Goal: Task Accomplishment & Management: Use online tool/utility

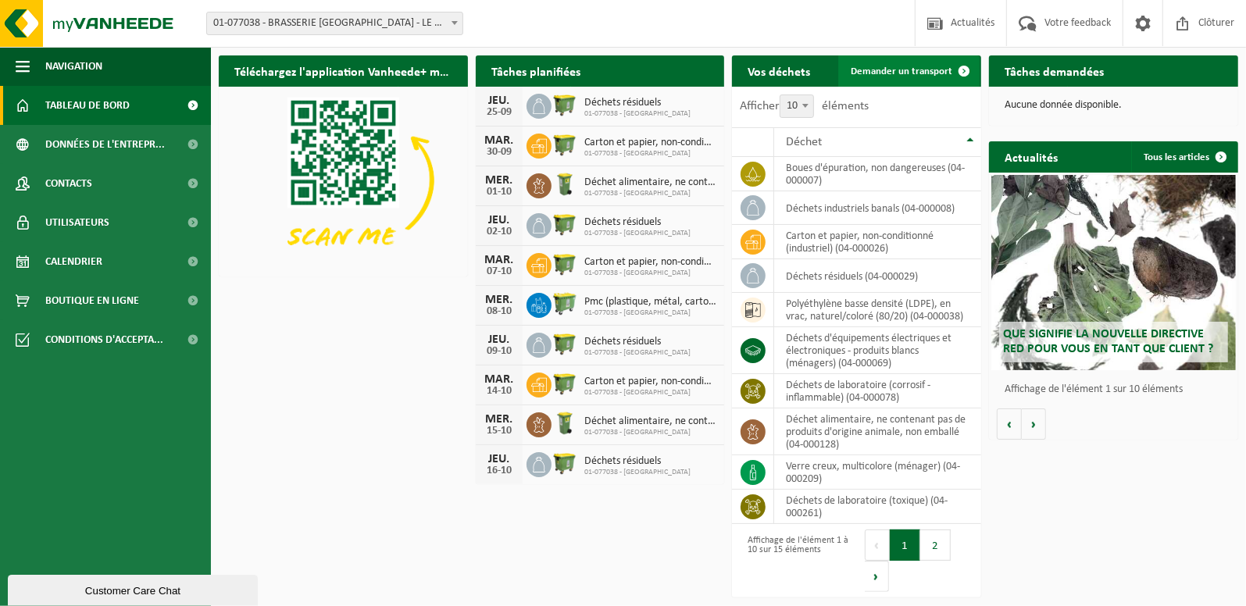
click at [891, 76] on span "Demander un transport" at bounding box center [902, 71] width 102 height 10
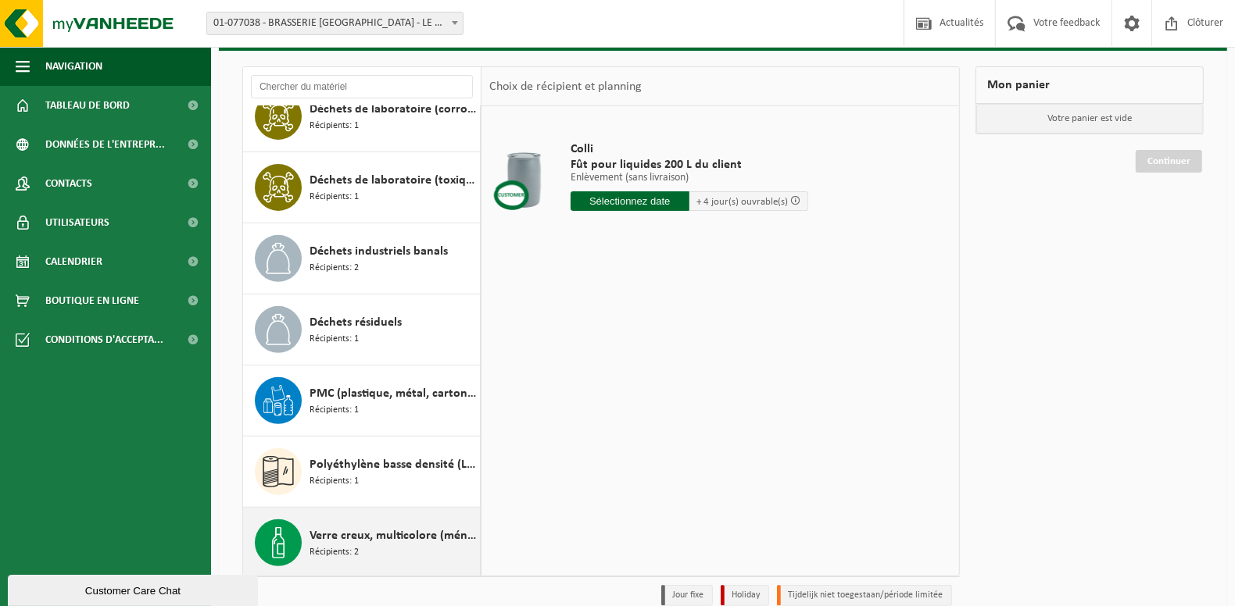
scroll to position [155, 0]
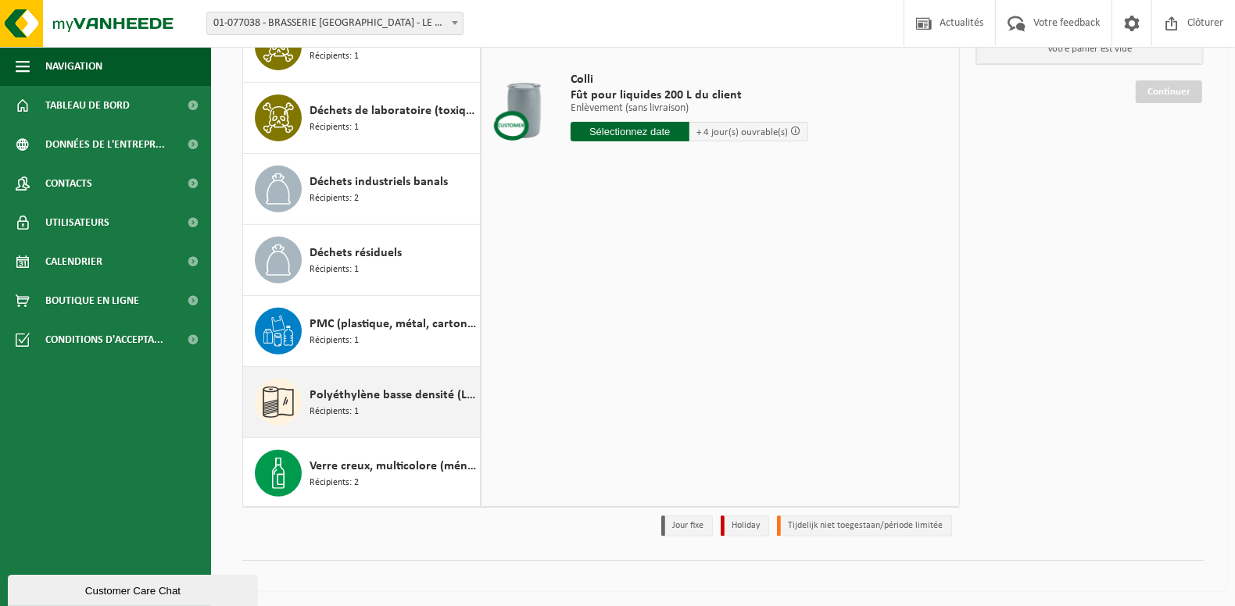
click at [371, 391] on span "Polyéthylène basse densité (LDPE), en vrac, naturel/coloré (80/20)" at bounding box center [392, 395] width 166 height 19
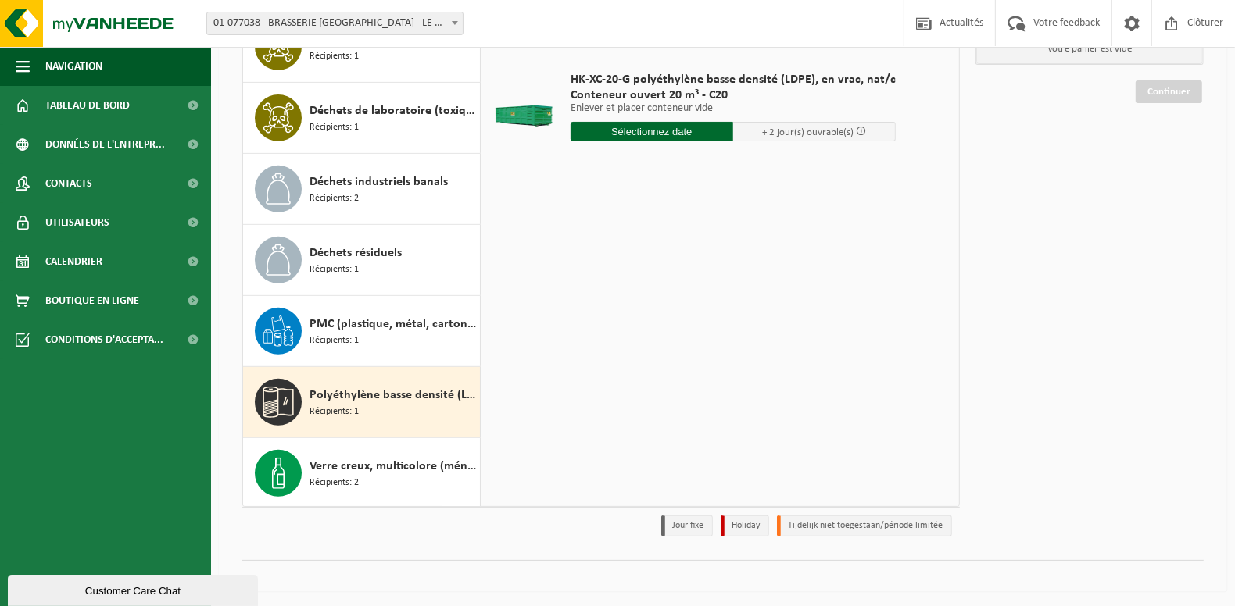
click at [658, 123] on input "text" at bounding box center [651, 132] width 163 height 20
click at [581, 320] on div "29" at bounding box center [584, 320] width 27 height 25
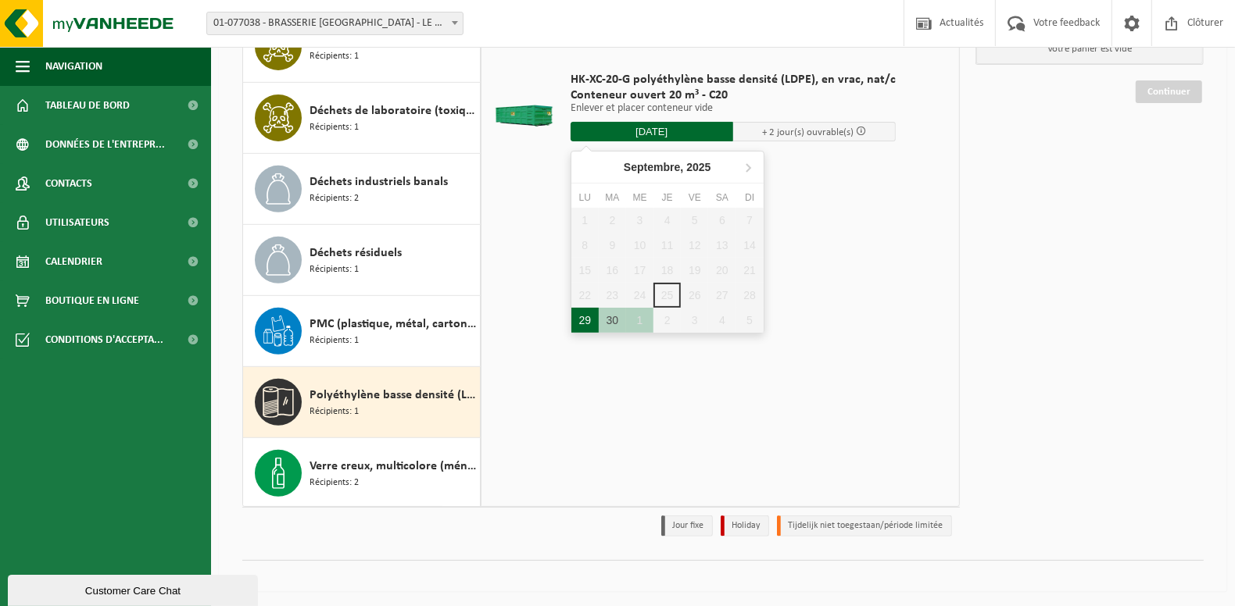
type input "à partir de 2025-09-29"
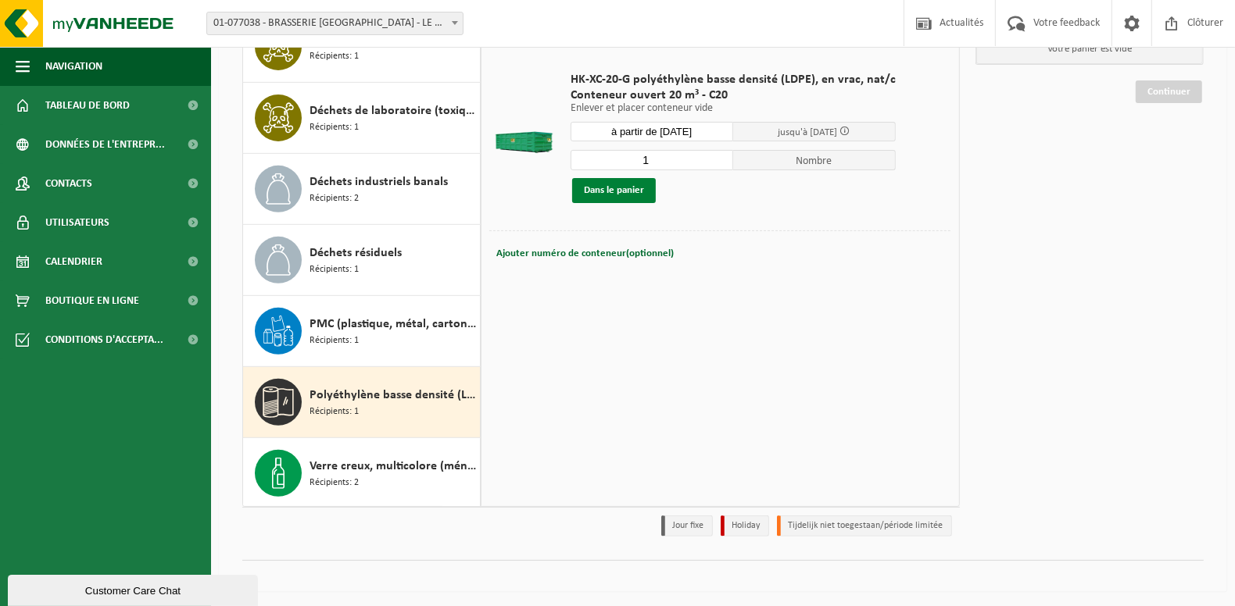
click at [623, 195] on button "Dans le panier" at bounding box center [614, 190] width 84 height 25
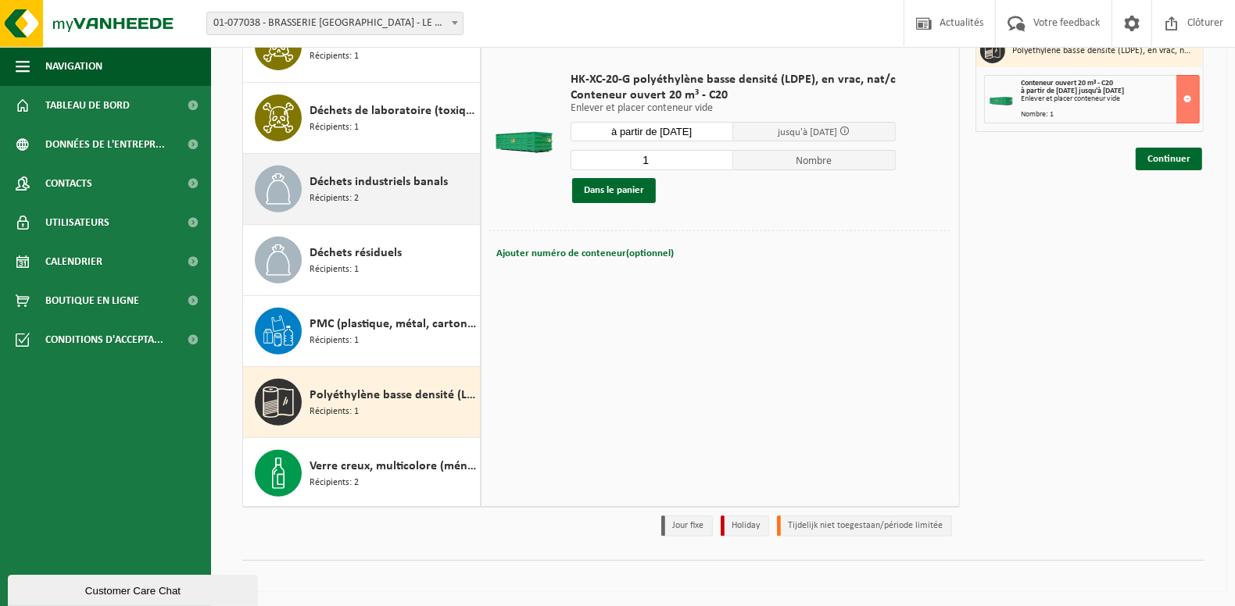
click at [382, 198] on div "Déchets industriels banals Récipients: 2" at bounding box center [392, 189] width 166 height 47
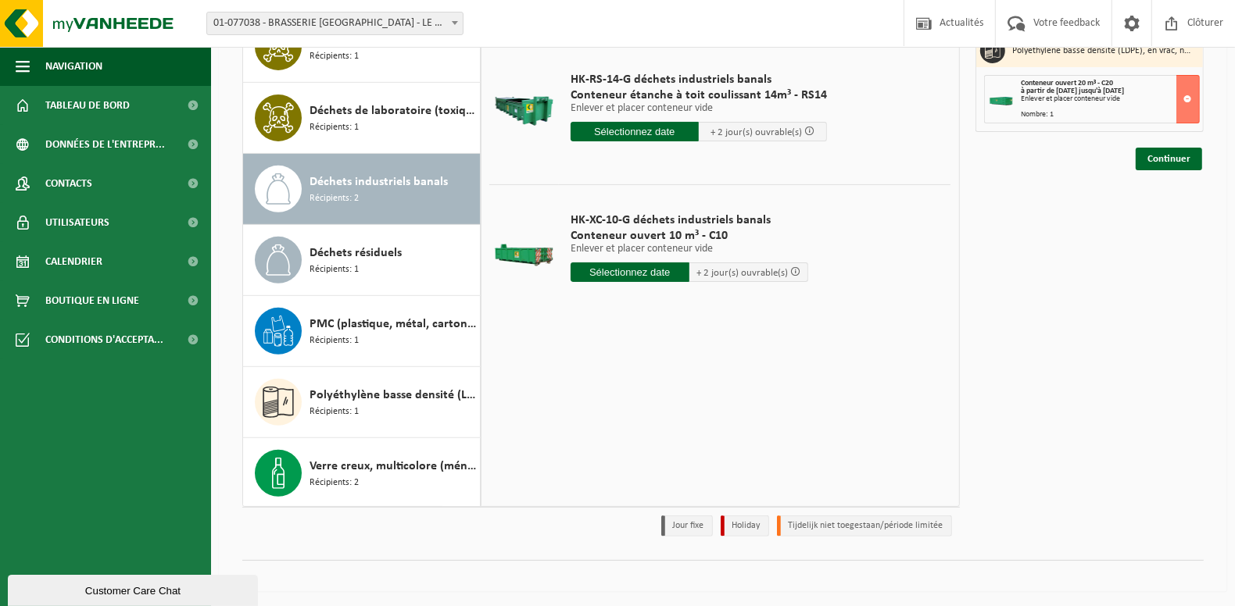
click at [655, 131] on input "text" at bounding box center [634, 132] width 128 height 20
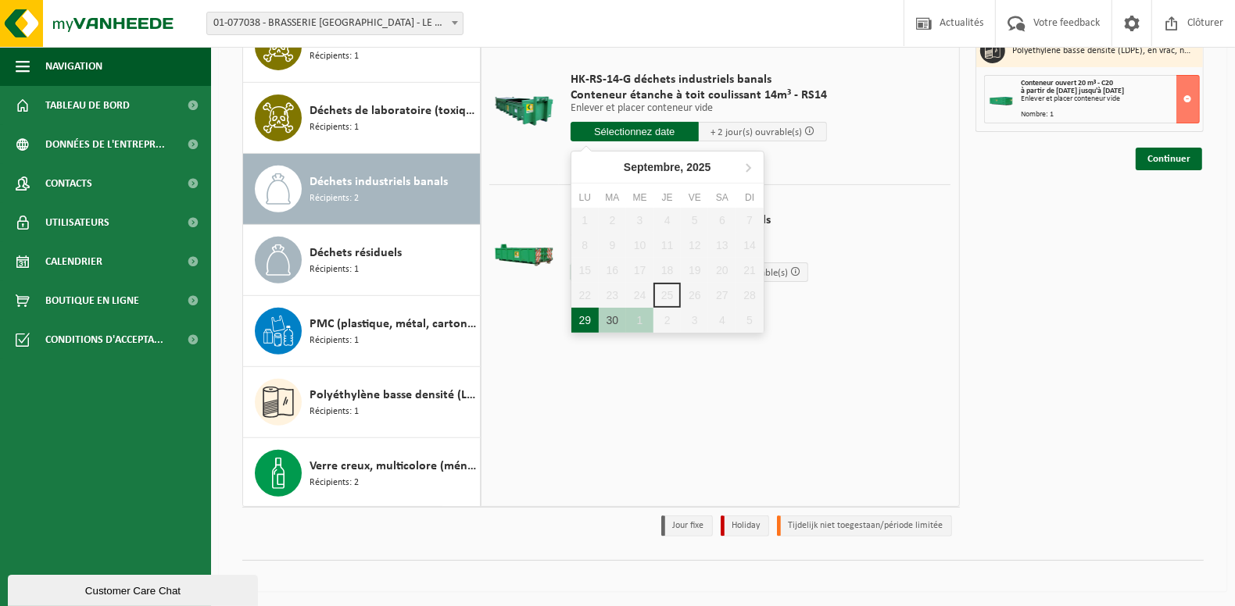
click at [580, 318] on div "29" at bounding box center [584, 320] width 27 height 25
type input "à partir de 2025-09-29"
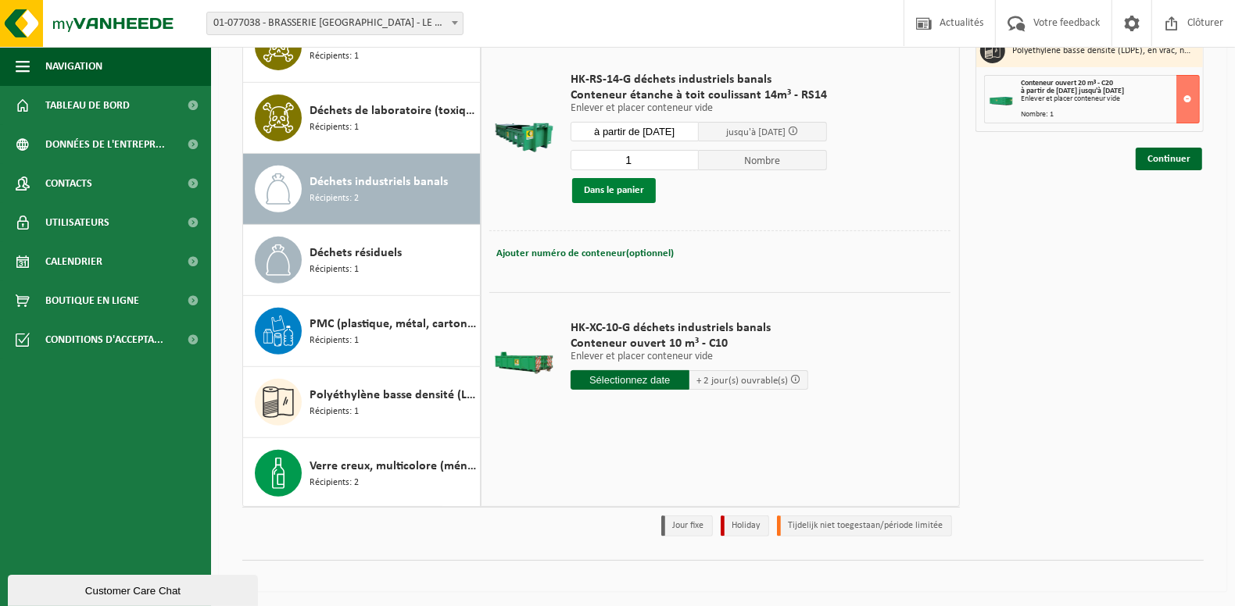
click at [620, 188] on button "Dans le panier" at bounding box center [614, 190] width 84 height 25
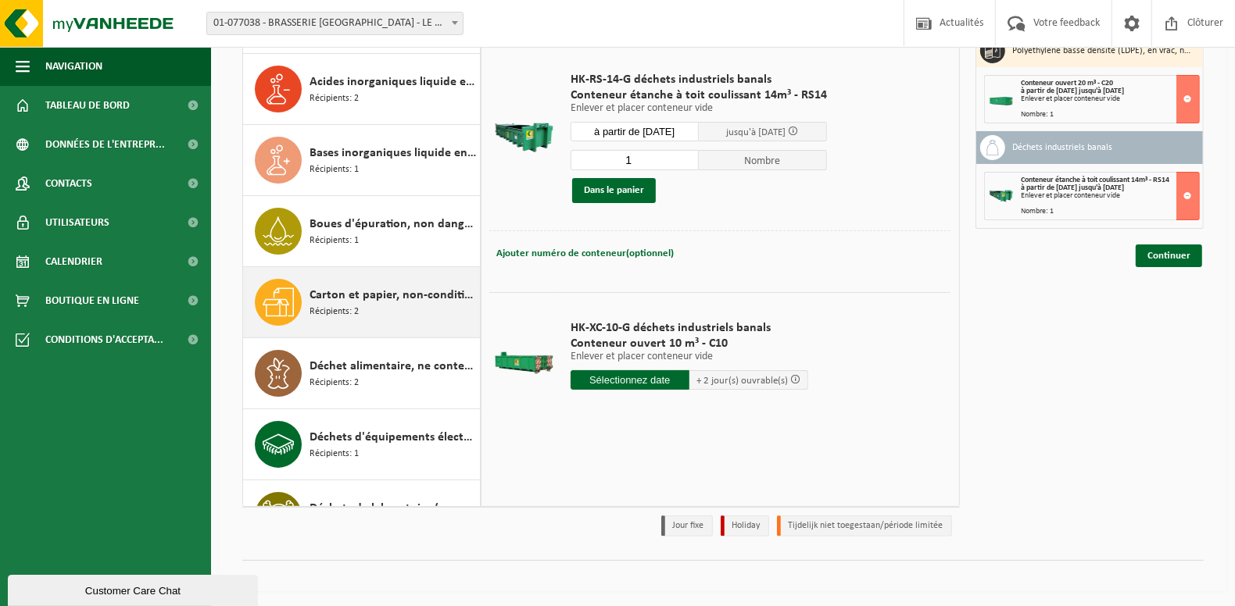
click at [354, 286] on span "Carton et papier, non-conditionné (industriel)" at bounding box center [392, 295] width 166 height 19
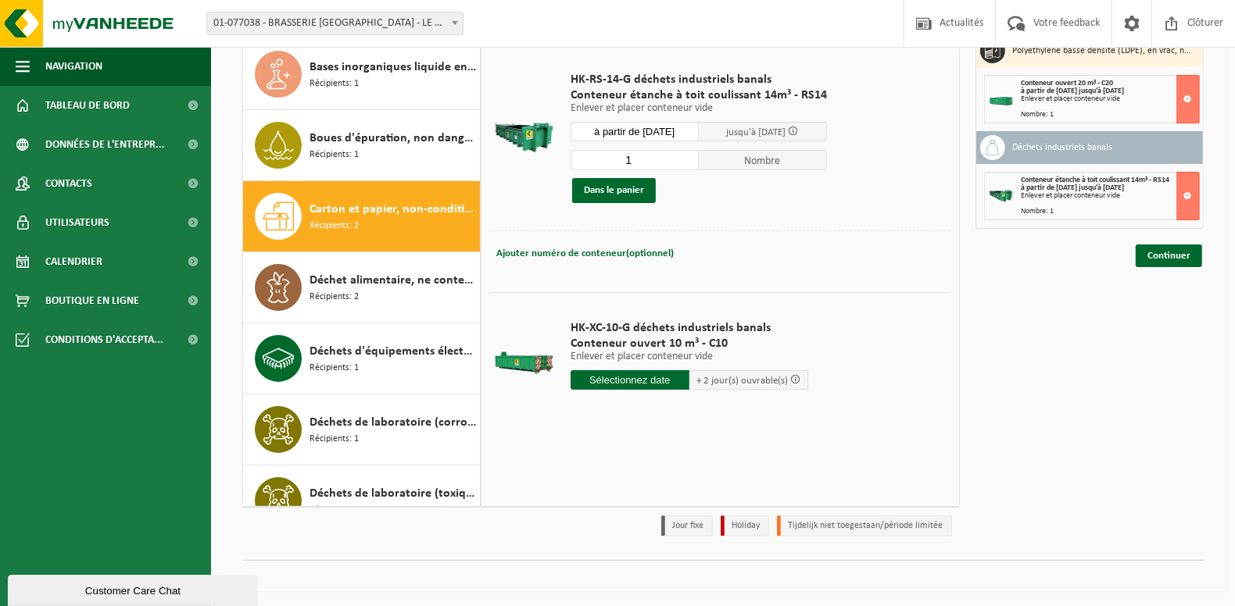
scroll to position [284, 0]
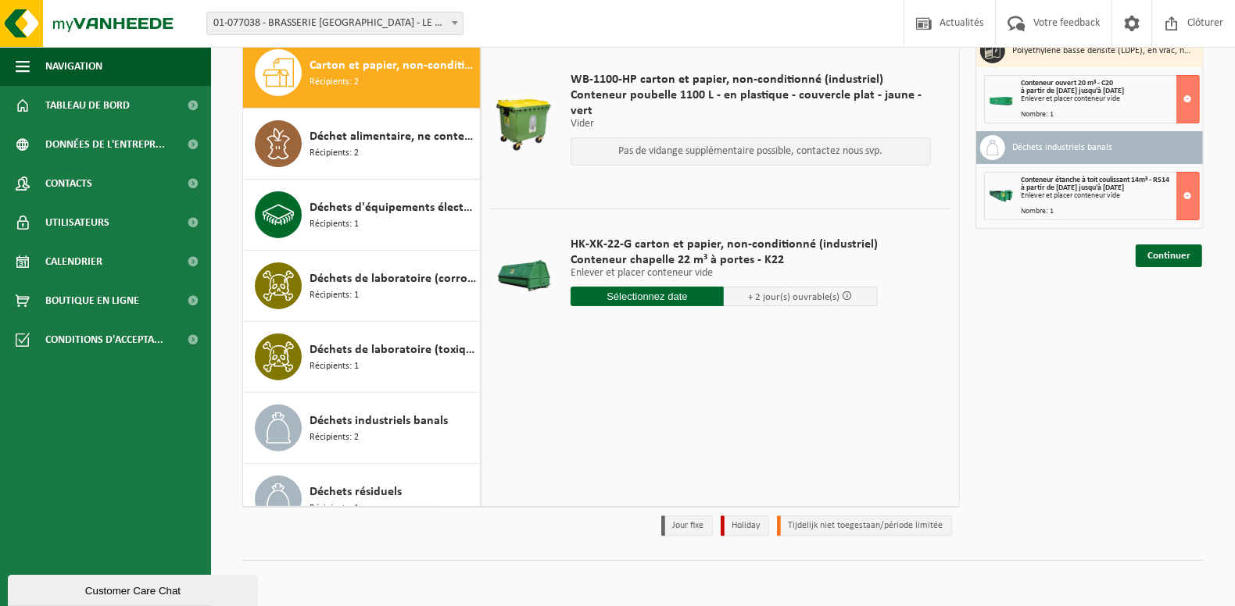
click at [613, 295] on input "text" at bounding box center [647, 297] width 154 height 20
click at [588, 484] on div "29" at bounding box center [584, 484] width 27 height 25
type input "à partir de 2025-09-29"
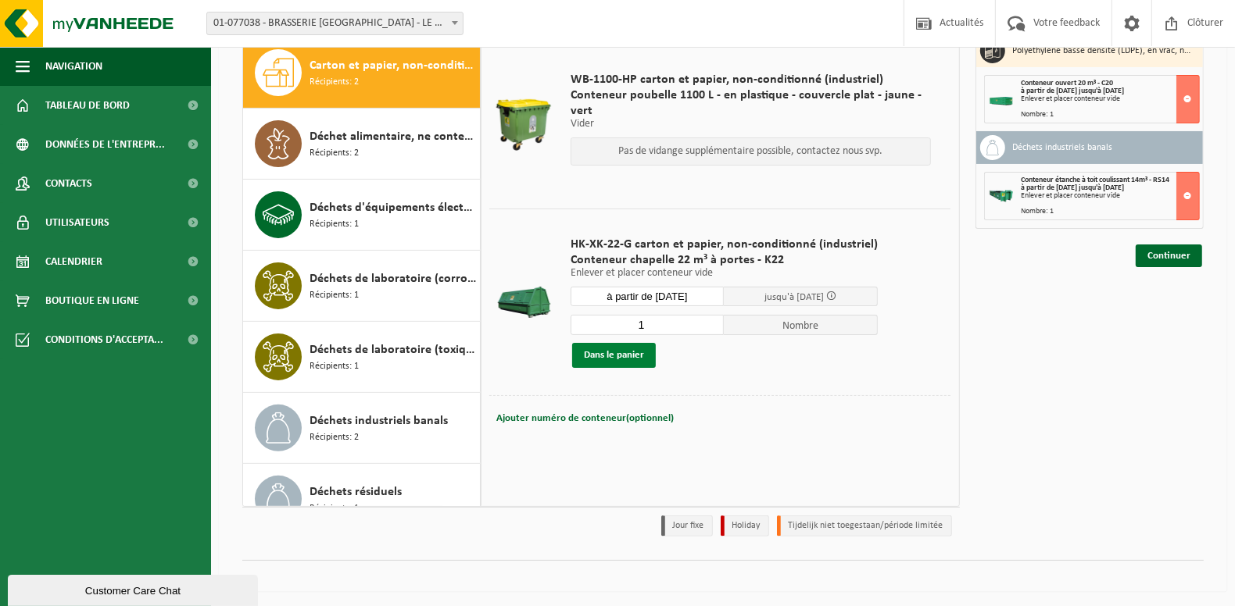
click at [606, 351] on button "Dans le panier" at bounding box center [614, 355] width 84 height 25
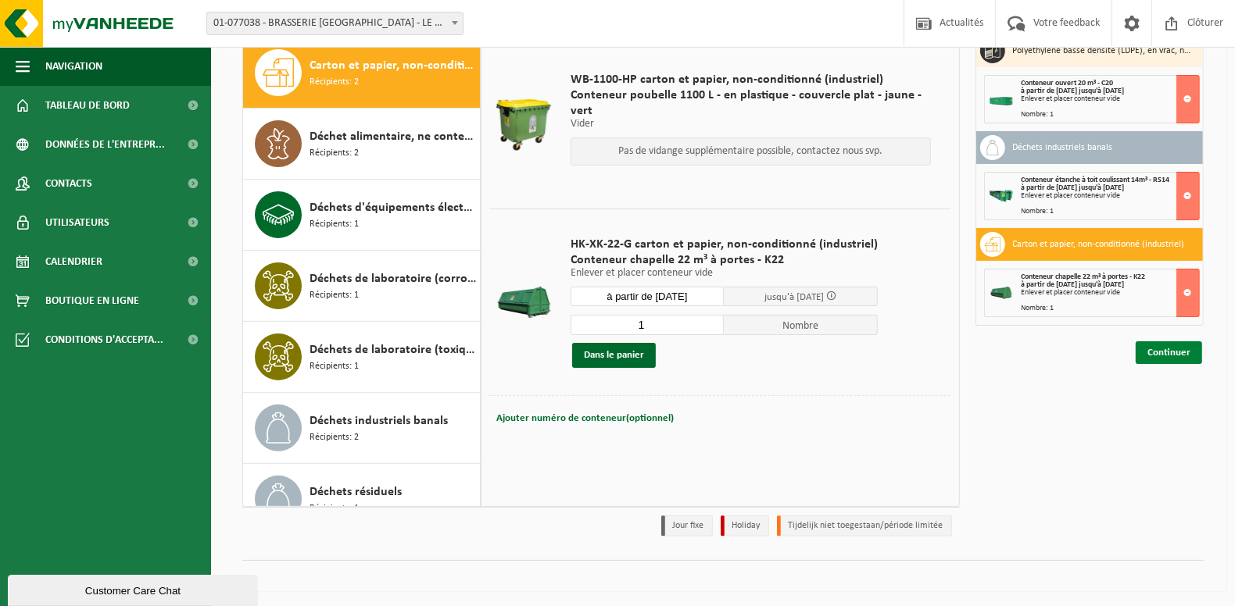
click at [1165, 349] on link "Continuer" at bounding box center [1168, 352] width 66 height 23
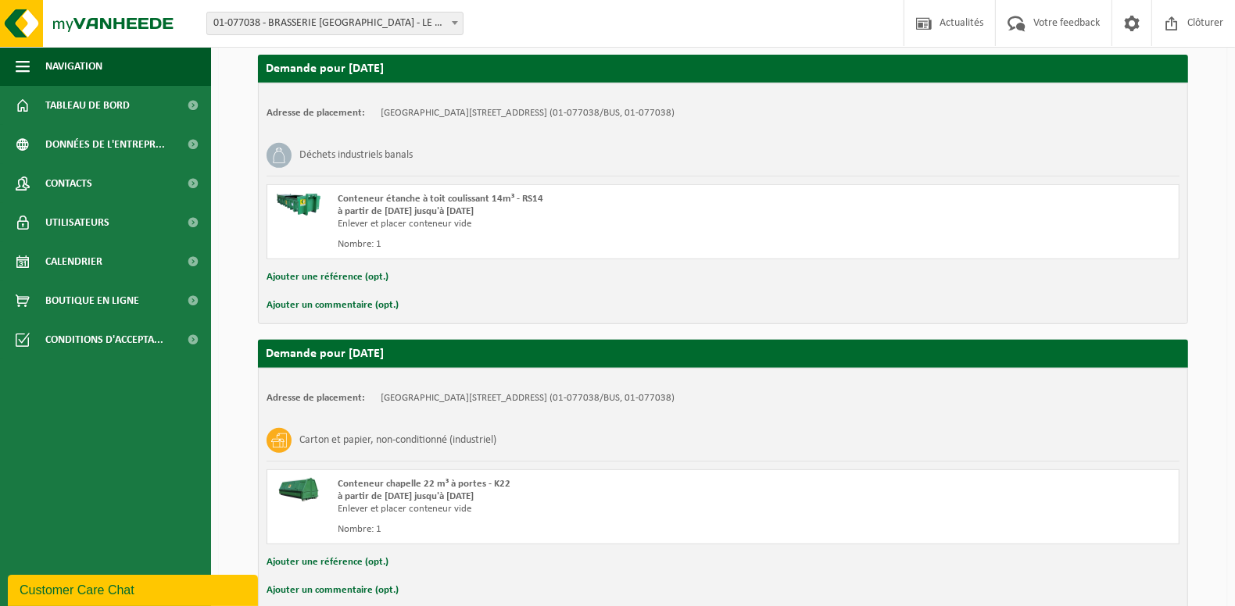
scroll to position [631, 0]
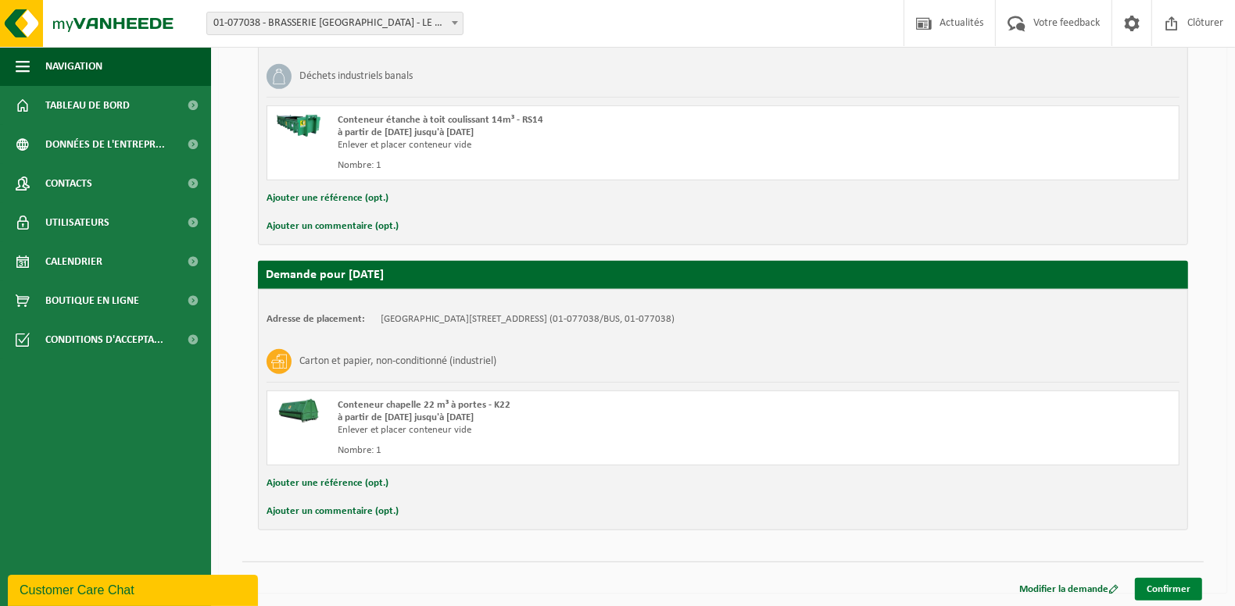
click at [1167, 585] on link "Confirmer" at bounding box center [1168, 589] width 67 height 23
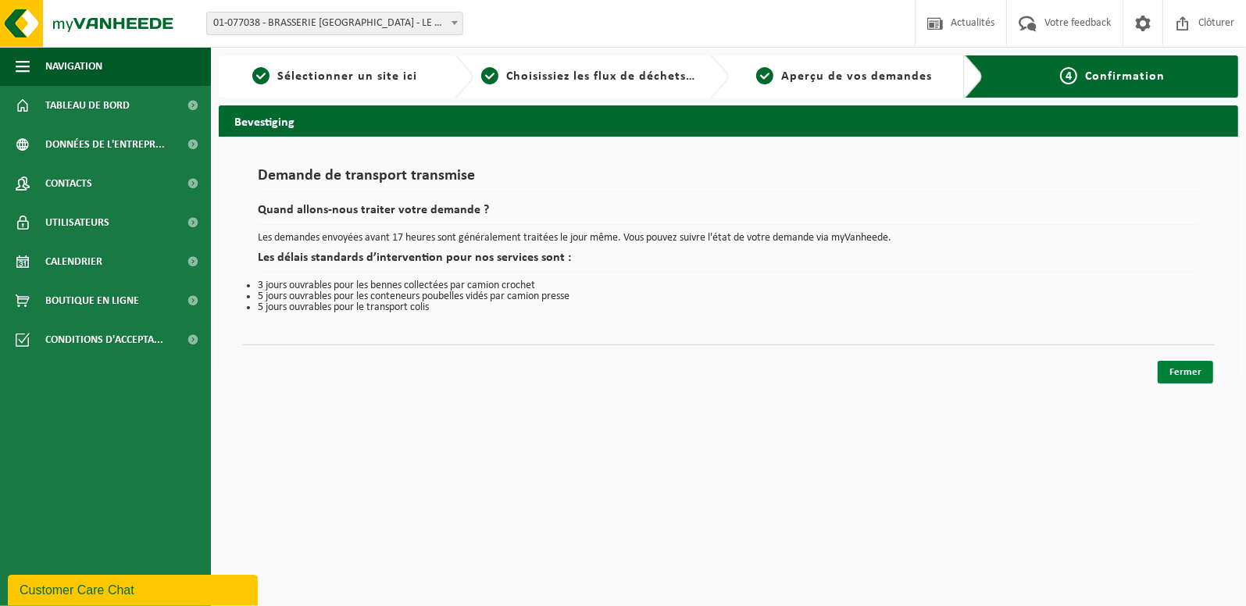
click at [1180, 376] on link "Fermer" at bounding box center [1185, 372] width 55 height 23
